Goal: Task Accomplishment & Management: Manage account settings

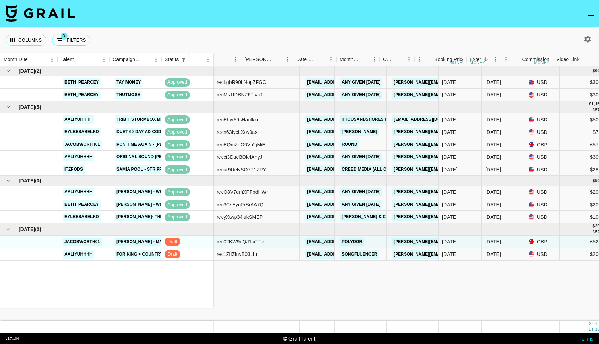
scroll to position [0, 146]
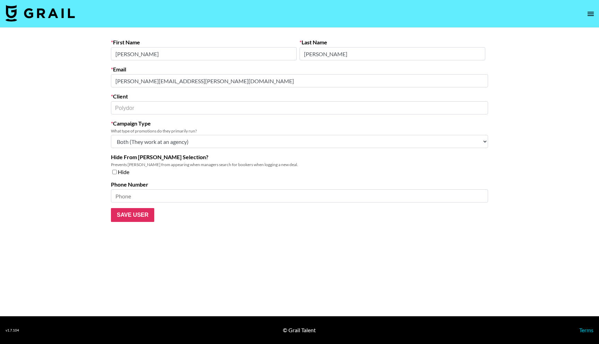
select select "Multi"
click at [54, 16] on img at bounding box center [40, 13] width 69 height 17
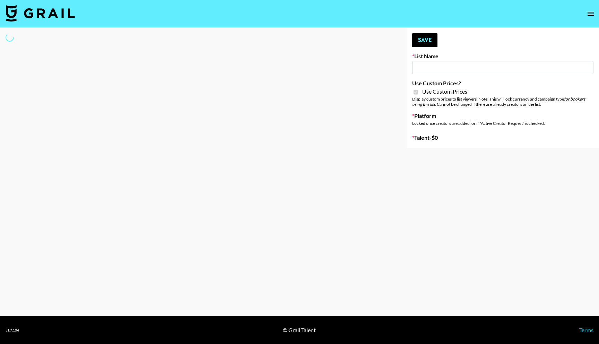
type input "Temu Q4"
checkbox input "true"
select select "Brand"
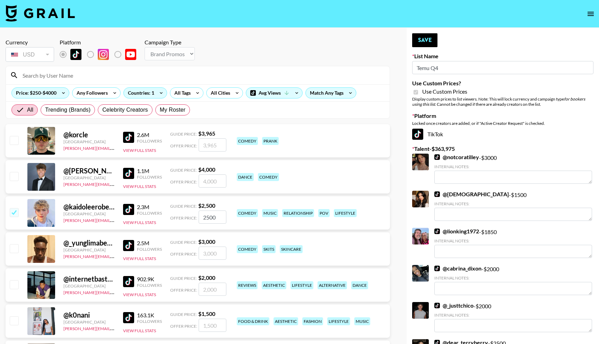
click at [156, 76] on input at bounding box center [201, 75] width 367 height 11
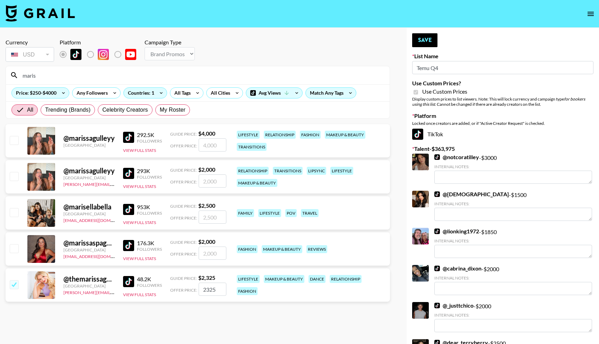
type input "maris"
click at [14, 249] on input "checkbox" at bounding box center [14, 248] width 8 height 8
checkbox input "true"
click at [212, 254] on input "2000" at bounding box center [213, 253] width 28 height 13
click at [208, 254] on input "2000" at bounding box center [213, 253] width 28 height 13
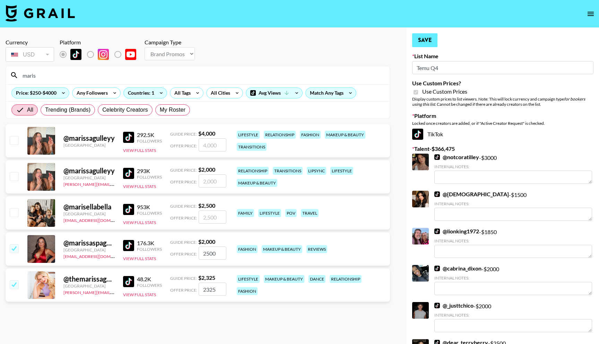
type input "2500"
click at [423, 38] on button "Save" at bounding box center [424, 40] width 25 height 14
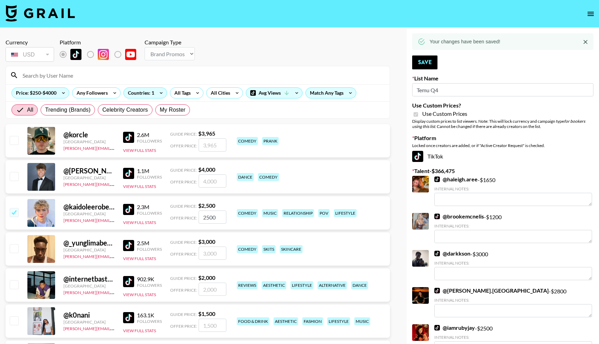
click at [122, 76] on input at bounding box center [201, 75] width 367 height 11
click at [110, 76] on input at bounding box center [201, 75] width 367 height 11
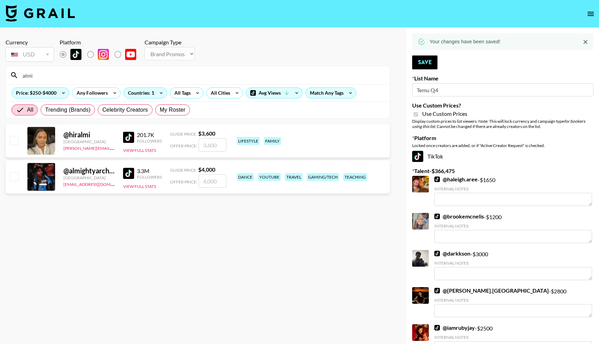
type input "almi"
click at [14, 177] on input "checkbox" at bounding box center [14, 176] width 8 height 8
checkbox input "true"
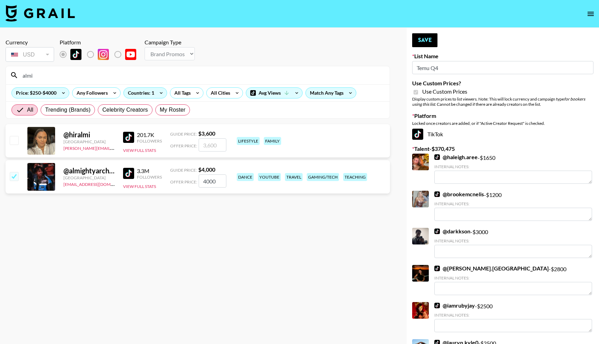
click at [205, 183] on input "4000" at bounding box center [213, 180] width 28 height 13
type input "4000"
click at [421, 40] on button "Save" at bounding box center [424, 40] width 25 height 14
